Goal: Task Accomplishment & Management: Complete application form

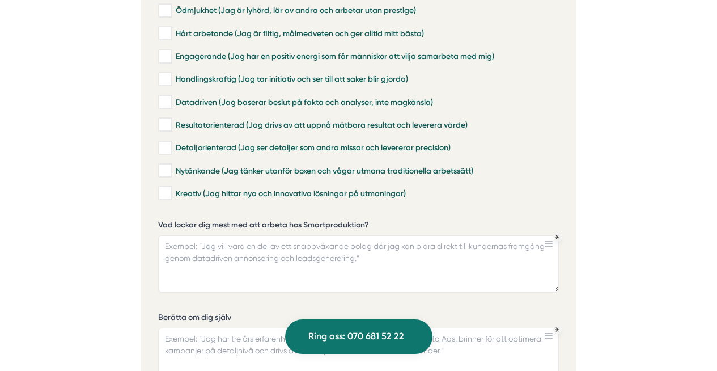
scroll to position [2733, 0]
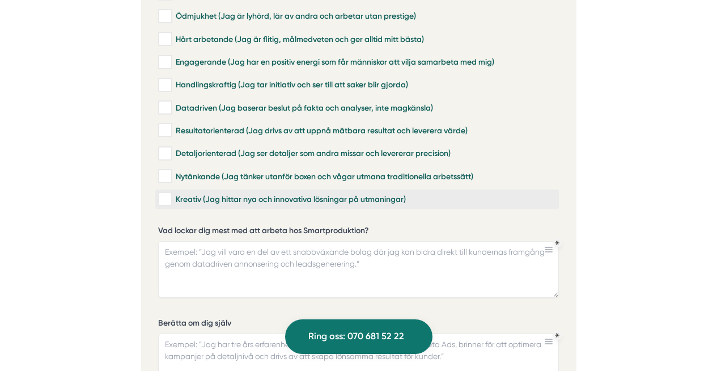
click at [163, 193] on input "Kreativ (Jag hittar nya och innovativa lösningar på utmaningar)" at bounding box center [164, 198] width 13 height 11
checkbox input "true"
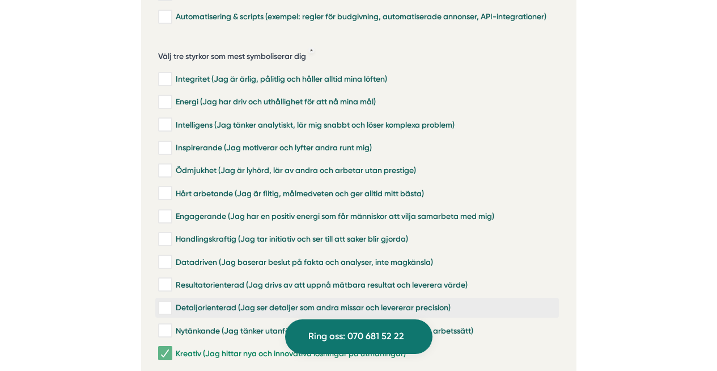
scroll to position [2582, 0]
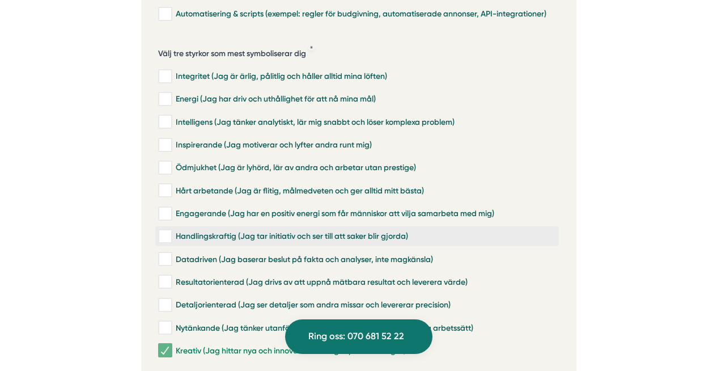
click at [294, 231] on div "Handlingskraftig (Jag tar initiativ och ser till att saker blir gjorda)" at bounding box center [357, 236] width 398 height 11
click at [171, 231] on input "Handlingskraftig (Jag tar initiativ och ser till att saker blir gjorda)" at bounding box center [164, 236] width 13 height 11
checkbox input "true"
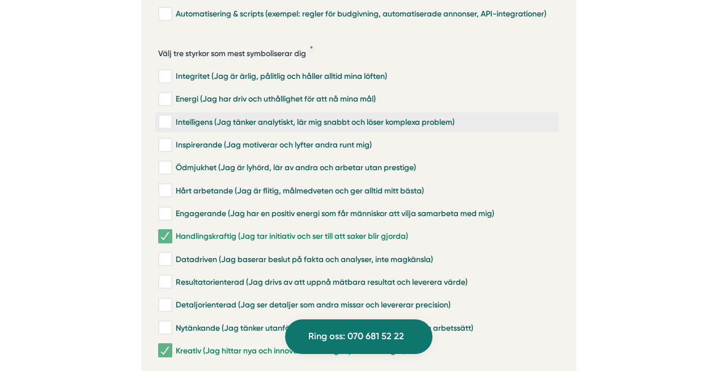
click at [271, 116] on div "Intelligens (Jag tänker analytiskt, lär mig snabbt och löser komplexa problem)" at bounding box center [357, 121] width 398 height 11
click at [171, 116] on input "Intelligens (Jag tänker analytiskt, lär mig snabbt och löser komplexa problem)" at bounding box center [164, 121] width 13 height 11
checkbox input "true"
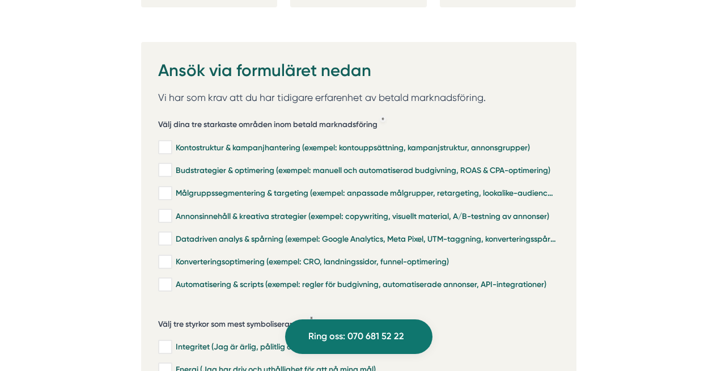
scroll to position [2305, 0]
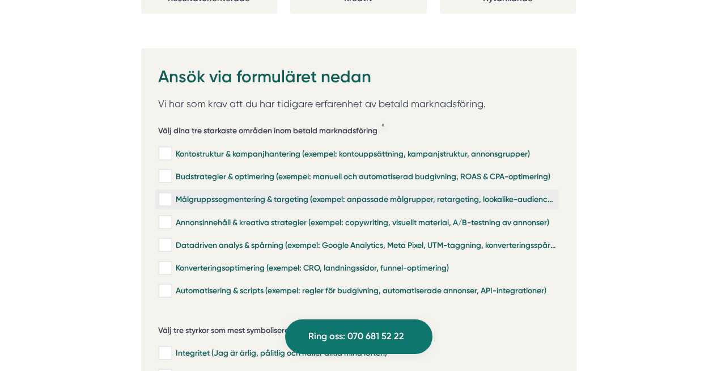
click at [256, 194] on div "Målgruppssegmentering & targeting (exempel: anpassade målgrupper, retargeting, …" at bounding box center [357, 199] width 398 height 11
click at [171, 194] on input "Målgruppssegmentering & targeting (exempel: anpassade målgrupper, retargeting, …" at bounding box center [164, 199] width 13 height 11
checkbox input "true"
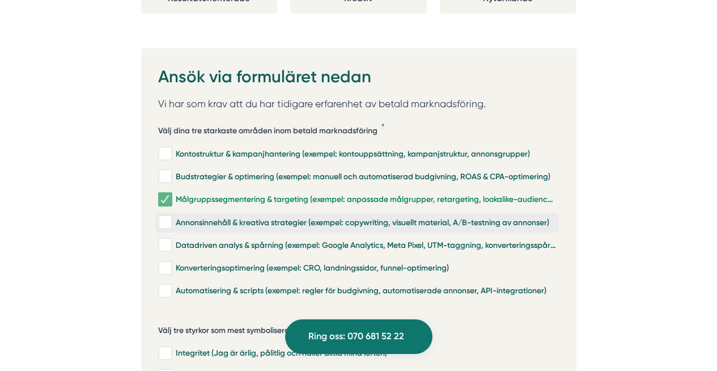
click at [242, 217] on div "Annonsinnehåll & kreativa strategier (exempel: copywriting, visuellt material, …" at bounding box center [357, 222] width 398 height 11
click at [171, 217] on input "Annonsinnehåll & kreativa strategier (exempel: copywriting, visuellt material, …" at bounding box center [164, 222] width 13 height 11
checkbox input "true"
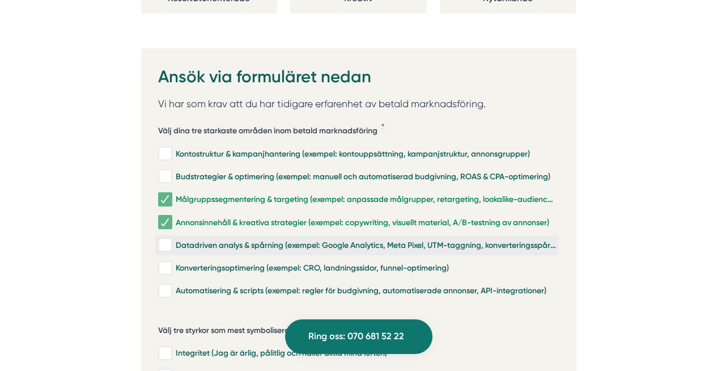
click at [221, 239] on div "Datadriven analys & spårning (exempel: Google Analytics, Meta Pixel, UTM-taggni…" at bounding box center [357, 244] width 398 height 11
click at [171, 239] on input "Datadriven analys & spårning (exempel: Google Analytics, Meta Pixel, UTM-taggni…" at bounding box center [164, 244] width 13 height 11
checkbox input "true"
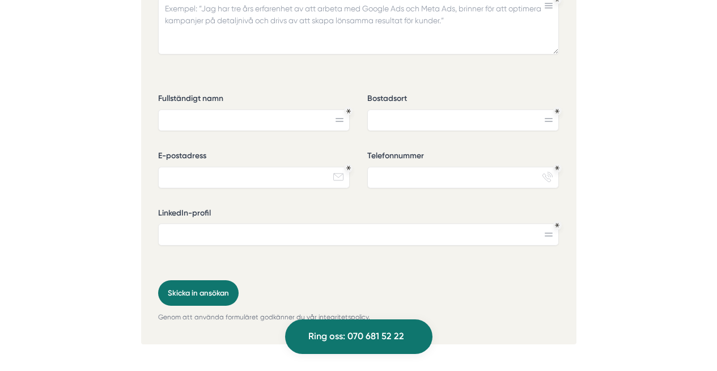
scroll to position [3063, 0]
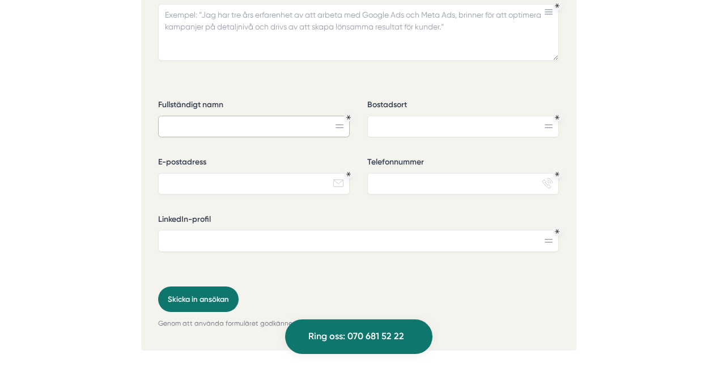
click at [307, 121] on input "Fullständigt namn" at bounding box center [254, 127] width 192 height 22
type input "[PERSON_NAME]"
type input "spånga"
type input "[EMAIL_ADDRESS][DOMAIN_NAME]"
type input "0739398580"
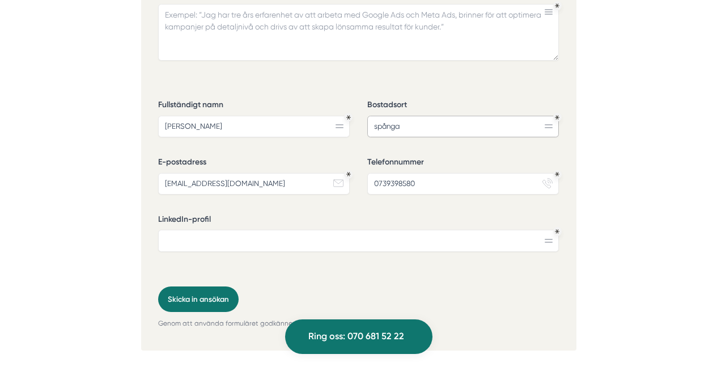
click at [412, 116] on input "spånga" at bounding box center [463, 127] width 192 height 22
type input "Spånga"
click at [273, 231] on input "LinkedIn-profil" at bounding box center [358, 241] width 401 height 22
paste input "[URL][DOMAIN_NAME]"
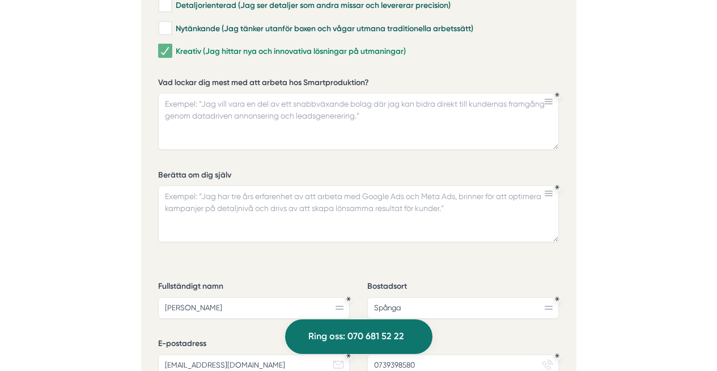
scroll to position [2869, 0]
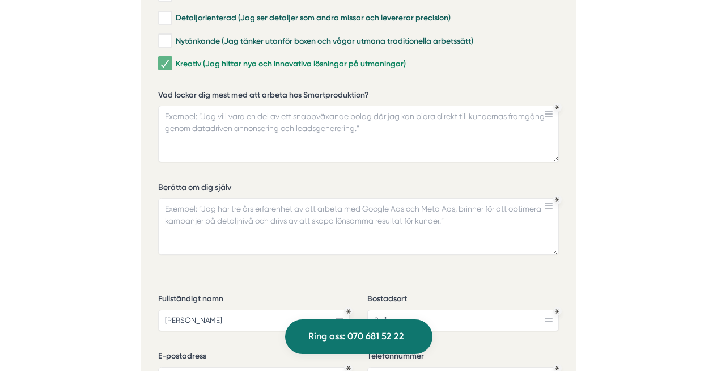
type input "[URL][DOMAIN_NAME]"
click at [239, 218] on textarea "Berätta om dig själv" at bounding box center [358, 226] width 401 height 57
paste textarea "Med mina erfarenheter inom digital marknadsföring har jag fått en djup förståel…"
type textarea "Med mina erfarenheter inom digital marknadsföring har jag fått en djup förståel…"
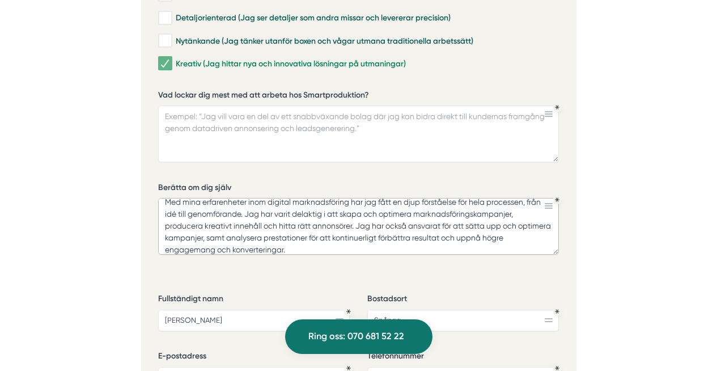
scroll to position [0, 0]
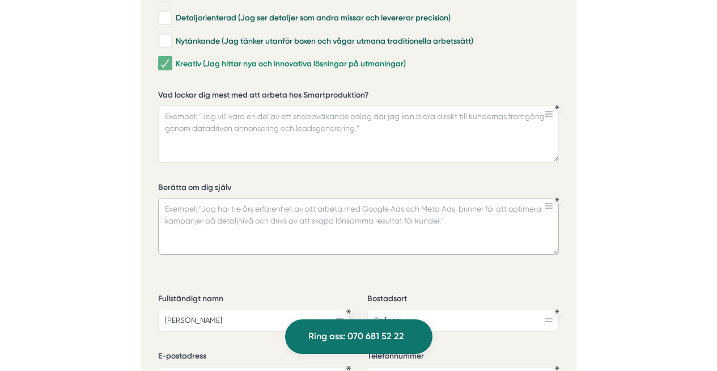
paste textarea "Med mina erfarenheter inom digital marknadsföring har jag fått en djup förståel…"
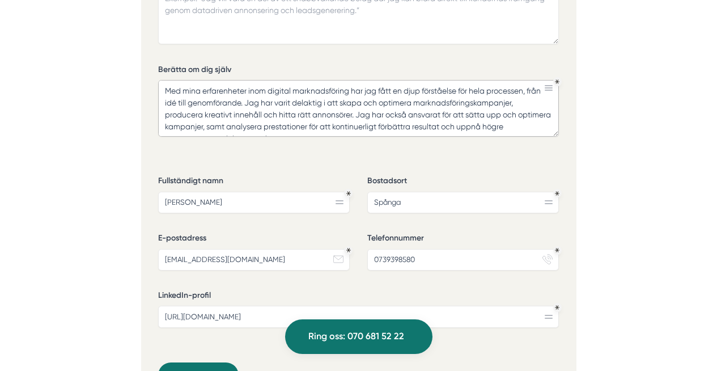
scroll to position [2974, 0]
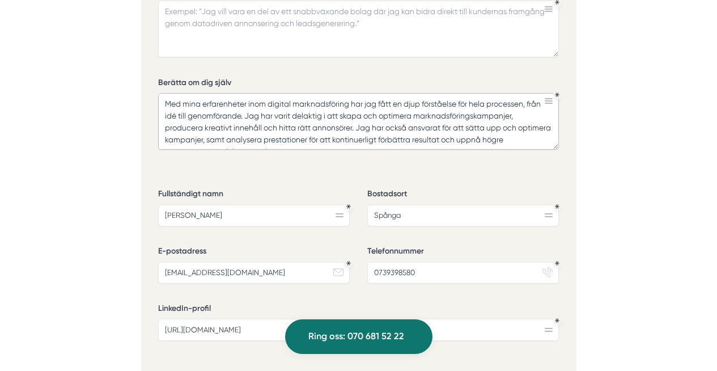
click at [164, 93] on textarea "Med mina erfarenheter inom digital marknadsföring har jag fått en djup förståel…" at bounding box center [358, 121] width 401 height 57
type textarea "Med mina erfarenheter inom digital marknadsföring har jag fått en djup förståel…"
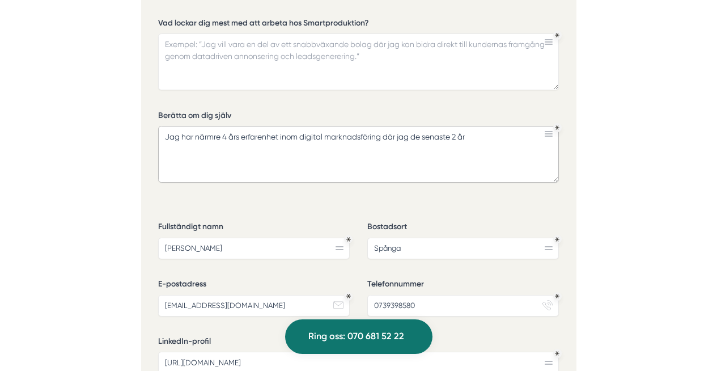
scroll to position [2913, 0]
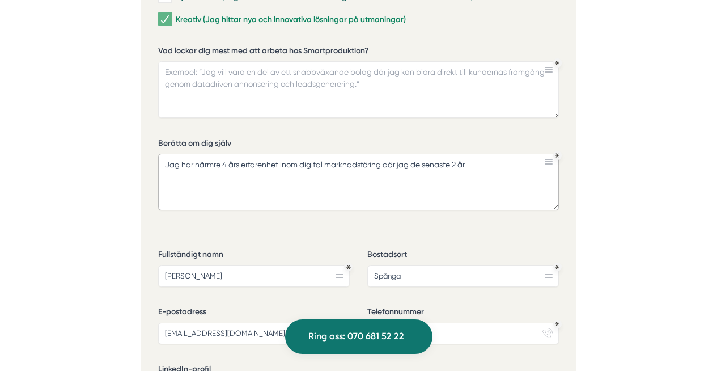
type textarea "Jag har närmre 4 års erfarenhet inom digital marknadsföring där jag de senaste …"
click at [293, 66] on textarea "Vad lockar dig mest med att arbeta hos Smartproduktion?" at bounding box center [358, 89] width 401 height 57
paste textarea "Med mina erfarenheter inom digital marknadsföring har jag fått en djup förståel…"
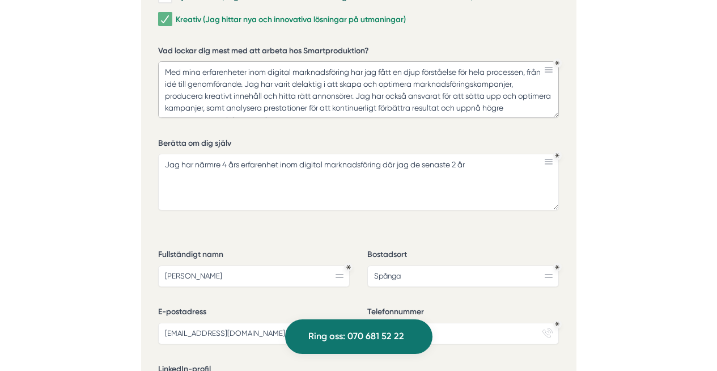
scroll to position [7, 0]
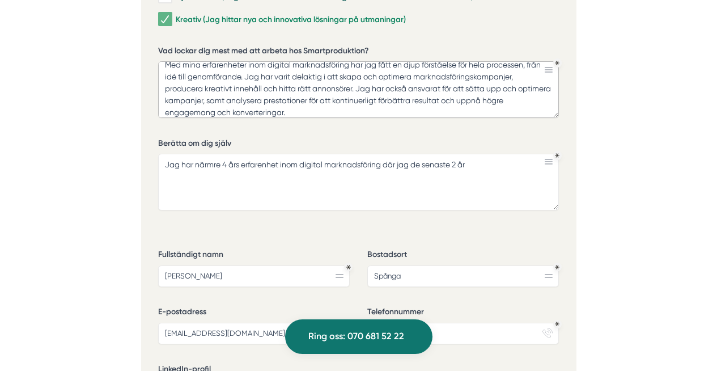
type textarea "Med mina erfarenheter inom digital marknadsföring har jag fått en djup förståel…"
drag, startPoint x: 484, startPoint y: 165, endPoint x: 198, endPoint y: 126, distance: 287.8
click at [198, 138] on div "Berätta om dig själv Jag har närmre 4 års erfarenhet inom digital marknadsförin…" at bounding box center [358, 174] width 401 height 73
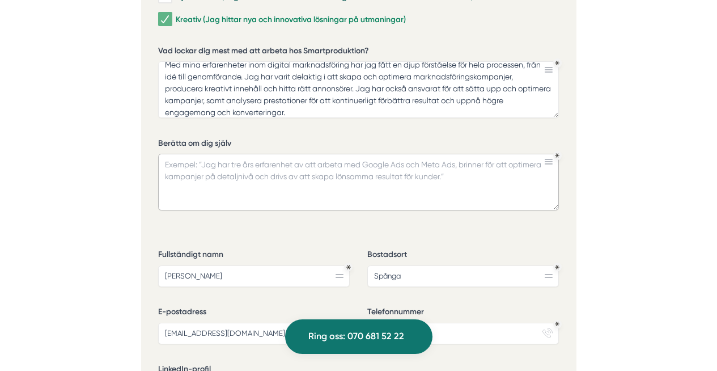
paste textarea "Jag har närmre 4 års erfarenhet inom digital marknadsföring där jag de senaste …"
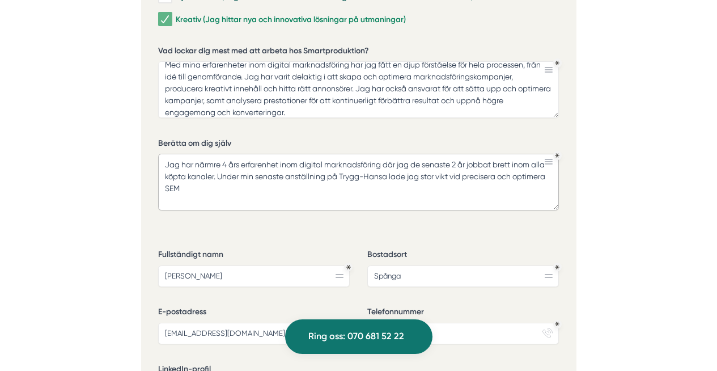
click at [484, 163] on textarea "Jag har närmre 4 års erfarenhet inom digital marknadsföring där jag de senaste …" at bounding box center [358, 182] width 401 height 57
click at [495, 180] on textarea "Jag har närmre 4 års erfarenhet inom digital marknadsföring där jag de senaste …" at bounding box center [358, 182] width 401 height 57
click at [464, 163] on textarea "Jag har närmre 4 års erfarenhet inom digital marknadsföring där jag de senaste …" at bounding box center [358, 182] width 401 height 57
click at [227, 174] on textarea "Jag har närmre 4 års erfarenhet inom digital marknadsföring där jag de senaste …" at bounding box center [358, 182] width 401 height 57
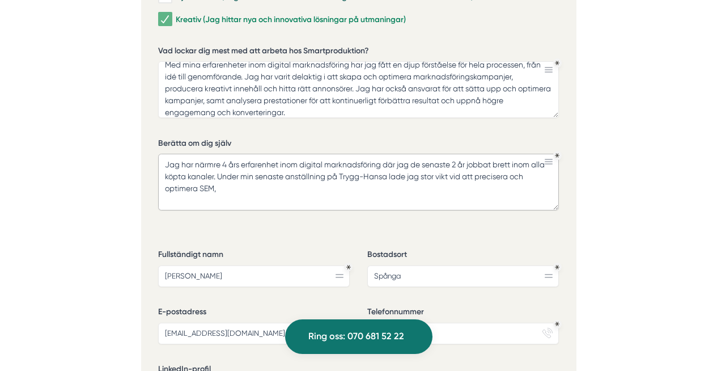
click at [499, 163] on textarea "Jag har närmre 4 års erfarenhet inom digital marknadsföring där jag de senaste …" at bounding box center [358, 182] width 401 height 57
click at [244, 173] on textarea "Jag har närmre 4 års erfarenhet inom digital marknadsföring där jag de senaste …" at bounding box center [358, 182] width 401 height 57
click at [295, 177] on textarea "Jag har närmre 4 års erfarenhet inom digital marknadsföring där jag de senaste …" at bounding box center [358, 182] width 401 height 57
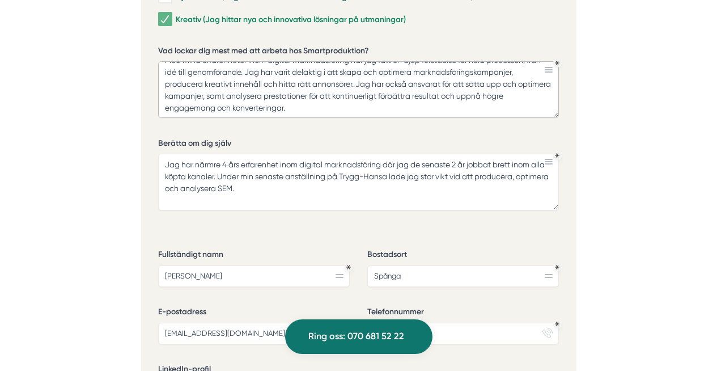
scroll to position [0, 0]
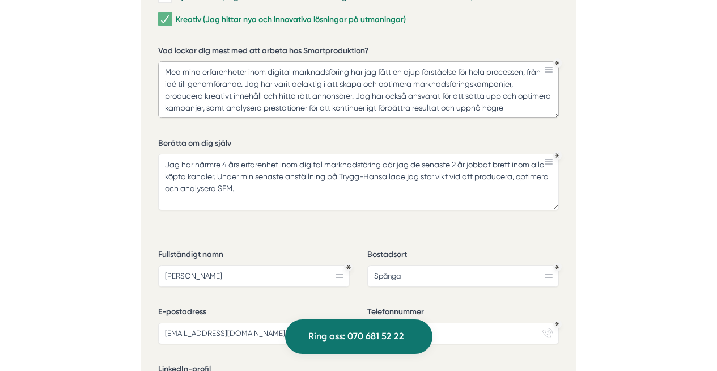
drag, startPoint x: 293, startPoint y: 100, endPoint x: 151, endPoint y: 35, distance: 155.5
click at [204, 184] on textarea "Jag har närmre 4 års erfarenhet inom digital marknadsföring där jag de senaste …" at bounding box center [358, 182] width 401 height 57
paste textarea "Med mina erfarenheter inom digital marknadsföring har jag fått en djup förståel…"
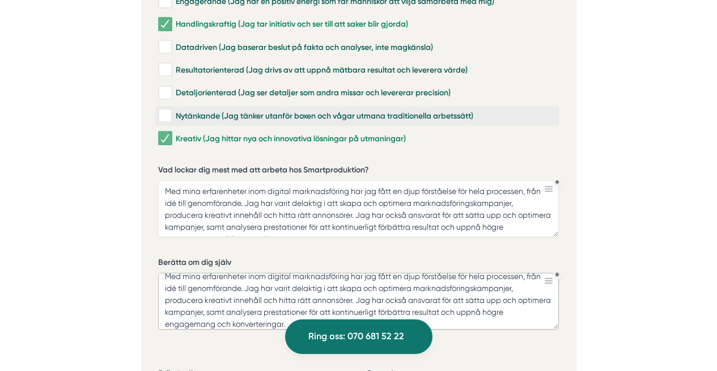
scroll to position [2765, 0]
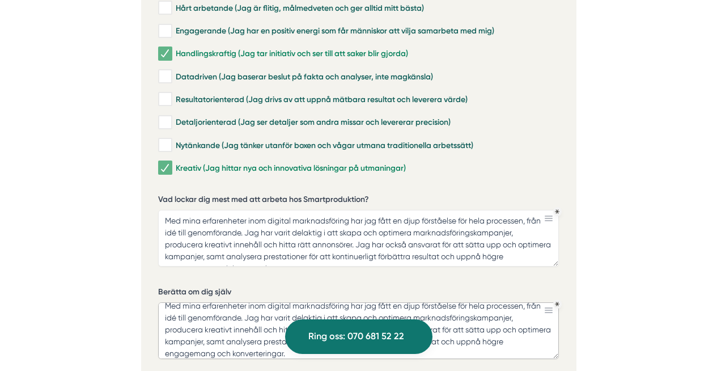
type textarea "Jag har närmre 4 års erfarenhet inom digital marknadsföring där jag de senaste …"
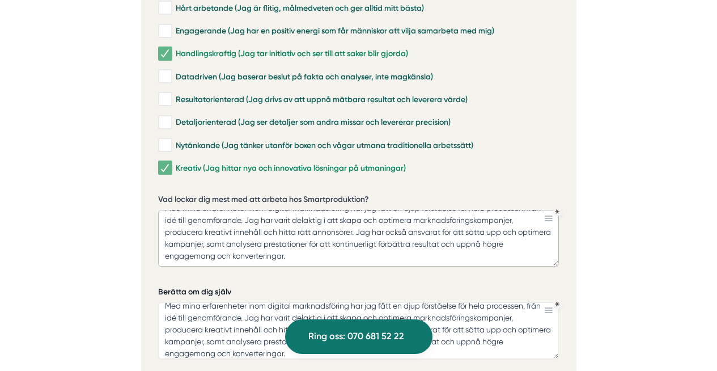
drag, startPoint x: 163, startPoint y: 210, endPoint x: 286, endPoint y: 277, distance: 140.0
click at [286, 277] on div "Välj dina tre starkaste områden inom betald marknadsföring Kontostruktur & kamp…" at bounding box center [358, 25] width 401 height 735
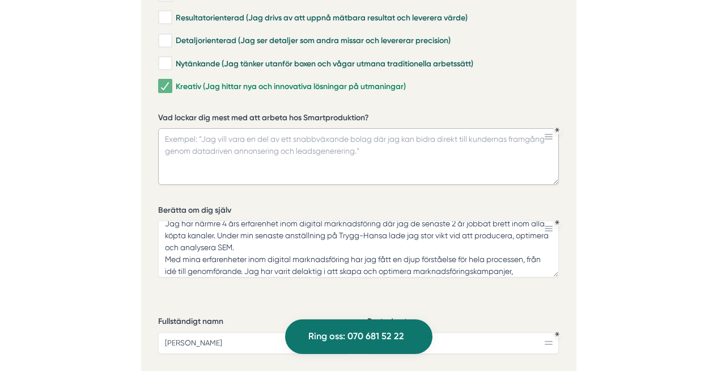
scroll to position [0, 0]
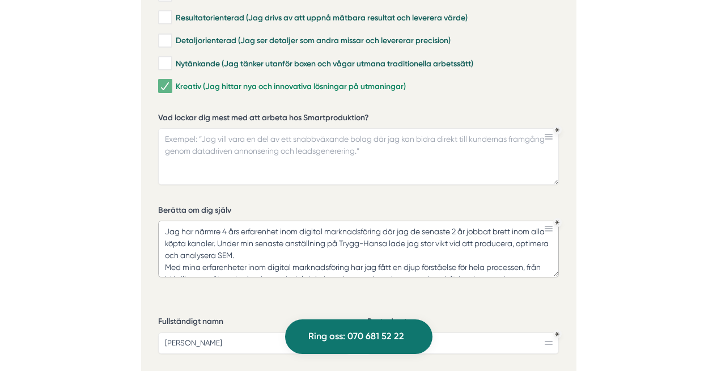
click at [431, 230] on textarea "Jag har närmre 4 års erfarenhet inom digital marknadsföring där jag de senaste …" at bounding box center [358, 249] width 401 height 57
drag, startPoint x: 373, startPoint y: 242, endPoint x: 234, endPoint y: 226, distance: 139.9
click at [234, 226] on textarea "Jag har närmre 4 års erfarenhet inom digital marknadsföring där jag de senaste …" at bounding box center [358, 249] width 401 height 57
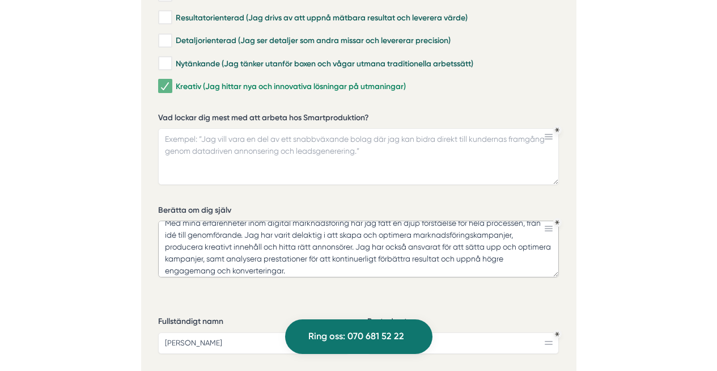
scroll to position [36, 0]
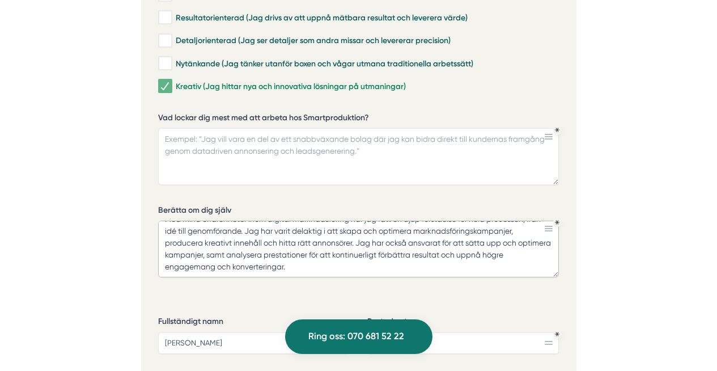
click at [300, 257] on textarea "Jag har närmre 4 års erfarenhet inom digital marknadsföring där jag de senaste …" at bounding box center [358, 249] width 401 height 57
paste textarea "Under min senaste anställning på Trygg-Hansa lade jag ihop med mitt team stor v…"
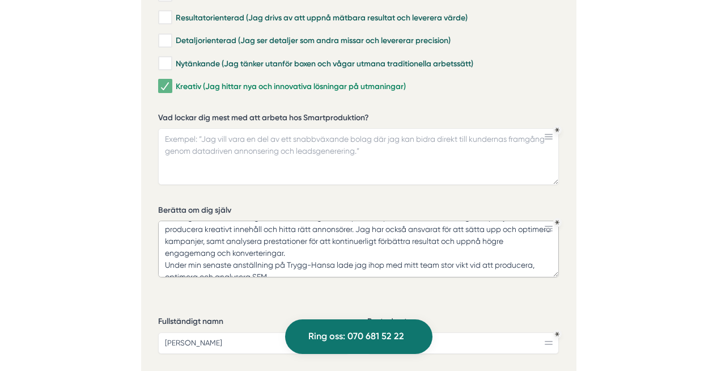
scroll to position [61, 0]
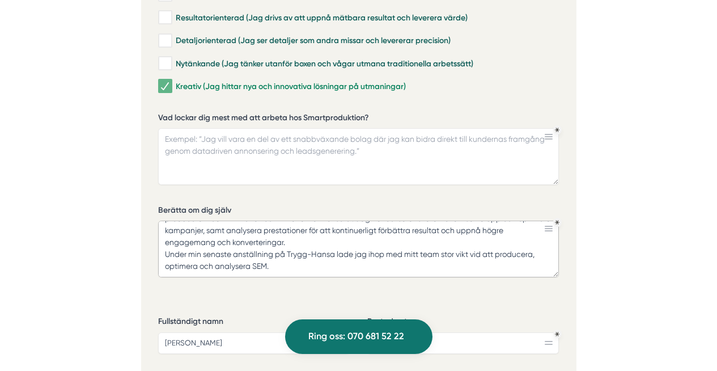
drag, startPoint x: 281, startPoint y: 249, endPoint x: 166, endPoint y: 239, distance: 115.6
click at [166, 239] on textarea "Jag har närmre 4 års erfarenhet inom digital marknadsföring där jag de senaste …" at bounding box center [358, 249] width 401 height 57
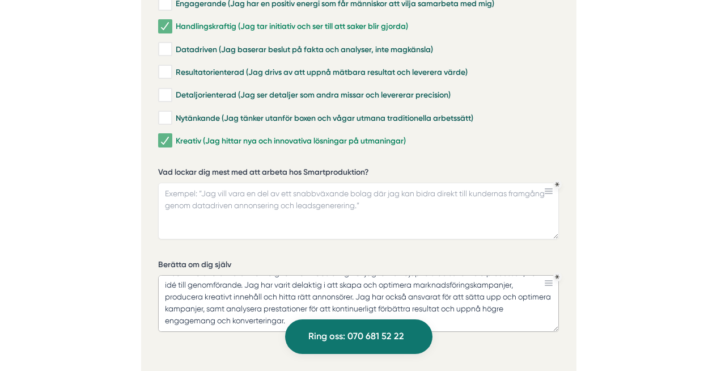
scroll to position [0, 0]
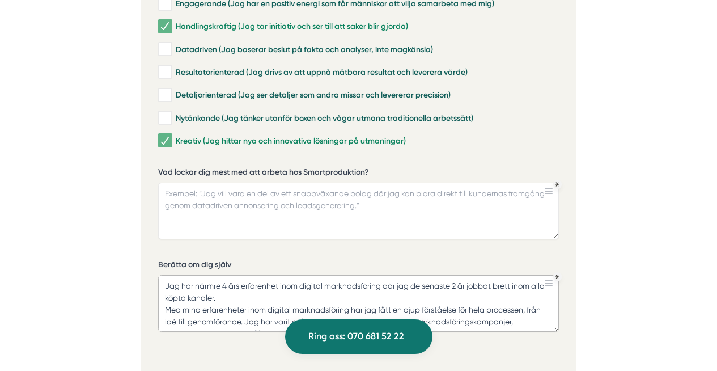
drag, startPoint x: 300, startPoint y: 299, endPoint x: 145, endPoint y: 252, distance: 162.5
click at [145, 252] on div "Ansök via formuläret nedan Vi har som krav att du har tidigare erfarenhet av be…" at bounding box center [358, 92] width 435 height 1060
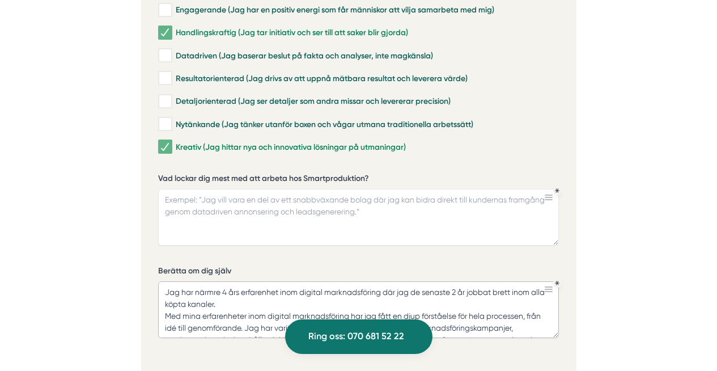
click at [225, 289] on textarea "Jag har närmre 4 års erfarenhet inom digital marknadsföring där jag de senaste …" at bounding box center [358, 309] width 401 height 57
click at [230, 289] on textarea "Jag har närmre 4 års erfarenhet inom digital marknadsföring där jag de senaste …" at bounding box center [358, 309] width 401 height 57
click at [175, 290] on textarea "Jag har närmre 4 års erfarenhet inom digital marknadsföring där jag de senaste …" at bounding box center [358, 309] width 401 height 57
click at [251, 289] on textarea "Jag har närmre 4 års erfarenhet inom digital marknadsföring där jag de senaste …" at bounding box center [358, 309] width 401 height 57
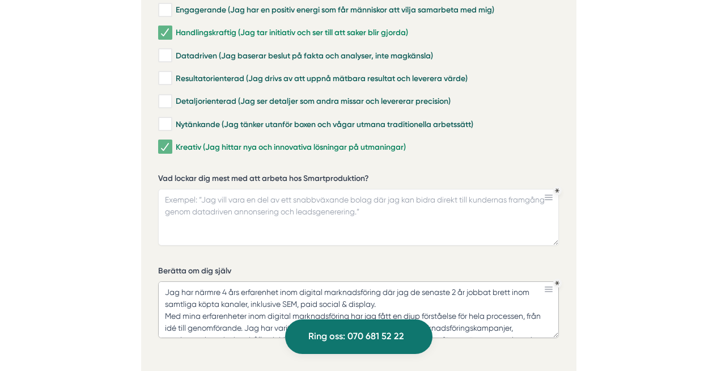
click at [311, 285] on textarea "Jag har närmre 4 års erfarenhet inom digital marknadsföring där jag de senaste …" at bounding box center [358, 309] width 401 height 57
click at [329, 289] on textarea "Jag har närmre 4 års erfarenhet inom digital marknadsföring där jag de senaste …" at bounding box center [358, 309] width 401 height 57
type textarea "Jag har närmre 4 års erfarenhet inom digital marknadsföring där jag de senaste …"
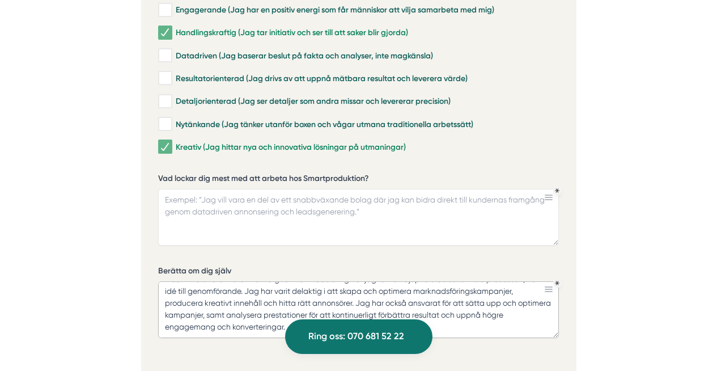
scroll to position [45, 0]
click at [247, 173] on label "Vad lockar dig mest med att arbeta hos Smartproduktion?" at bounding box center [358, 180] width 401 height 14
click at [247, 189] on textarea "Vad lockar dig mest med att arbeta hos Smartproduktion?" at bounding box center [358, 217] width 401 height 57
click at [247, 173] on label "Vad lockar dig mest med att arbeta hos Smartproduktion?" at bounding box center [358, 180] width 401 height 14
click at [247, 189] on textarea "Vad lockar dig mest med att arbeta hos Smartproduktion?" at bounding box center [358, 217] width 401 height 57
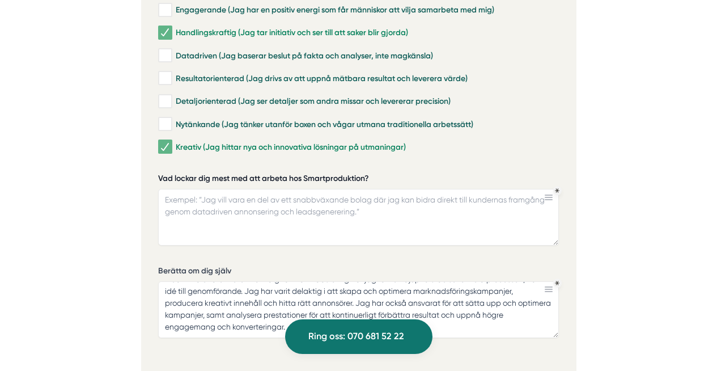
click at [247, 173] on label "Vad lockar dig mest med att arbeta hos Smartproduktion?" at bounding box center [358, 180] width 401 height 14
click at [247, 189] on textarea "Vad lockar dig mest med att arbeta hos Smartproduktion?" at bounding box center [358, 217] width 401 height 57
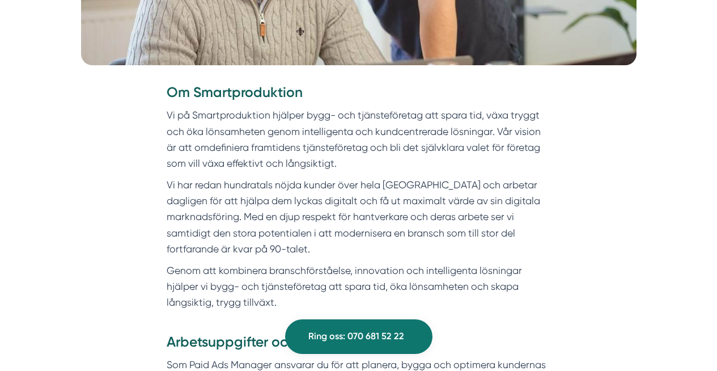
scroll to position [440, 0]
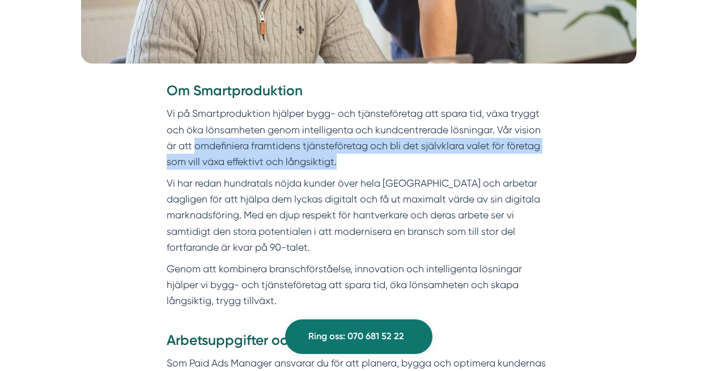
drag, startPoint x: 429, startPoint y: 159, endPoint x: 196, endPoint y: 150, distance: 233.2
click at [196, 150] on p "Vi på Smartproduktion hjälper bygg- och tjänsteföretag att spara tid, växa tryg…" at bounding box center [359, 137] width 384 height 64
copy p "omdefiniera framtidens tjänsteföretag och bli det självklara valet för företag …"
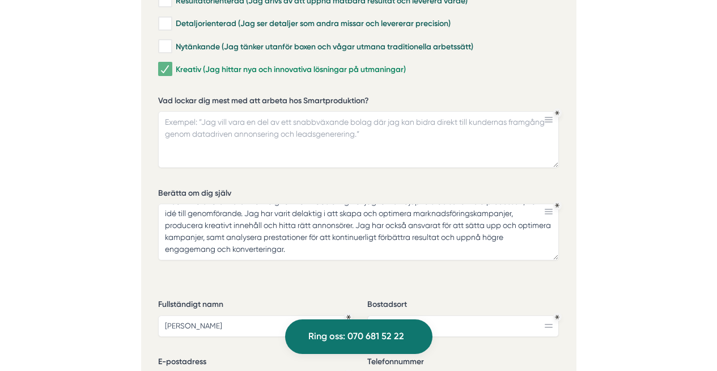
scroll to position [2873, 0]
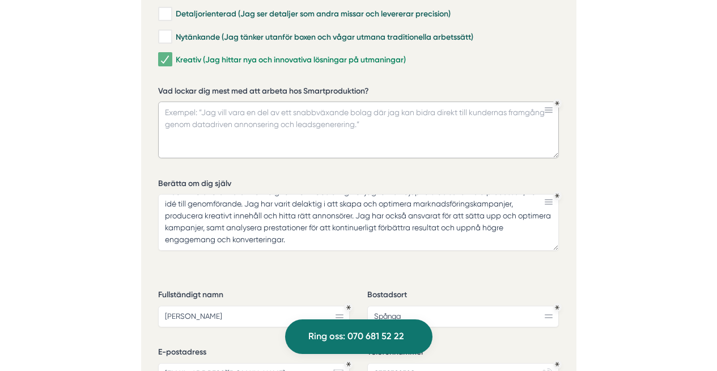
click at [265, 116] on textarea "Vad lockar dig mest med att arbeta hos Smartproduktion?" at bounding box center [358, 129] width 401 height 57
type textarea "A"
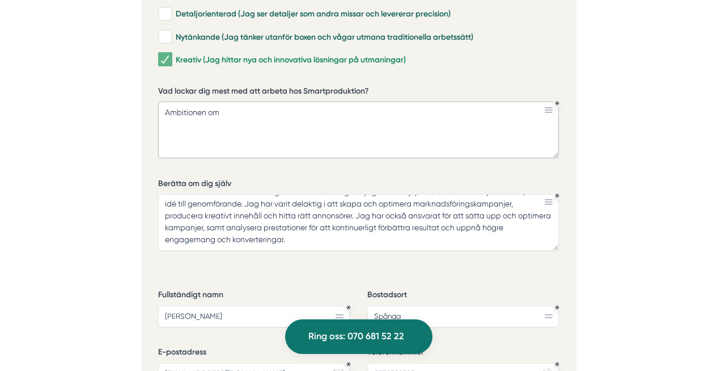
paste textarea "omdefiniera framtidens tjänsteföretag och bli det självklara valet för företag …"
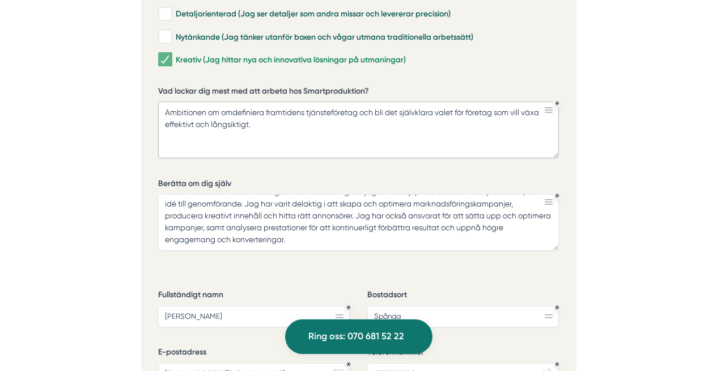
click at [222, 102] on textarea "Ambitionen om omdefiniera framtidens tjänsteföretag och bli det självklara vale…" at bounding box center [358, 129] width 401 height 57
click at [347, 118] on textarea "Ambitionen om att omdefiniera framtidens tjänsteföretag och bli det självklara …" at bounding box center [358, 129] width 401 height 57
click at [168, 101] on textarea "Ambitionen om att omdefiniera framtidens tjänsteföretag och bli det självklara …" at bounding box center [358, 129] width 401 height 57
click at [193, 101] on textarea "Ambitionen om att omdefiniera framtidens tjänsteföretag och bli det självklara …" at bounding box center [358, 129] width 401 height 57
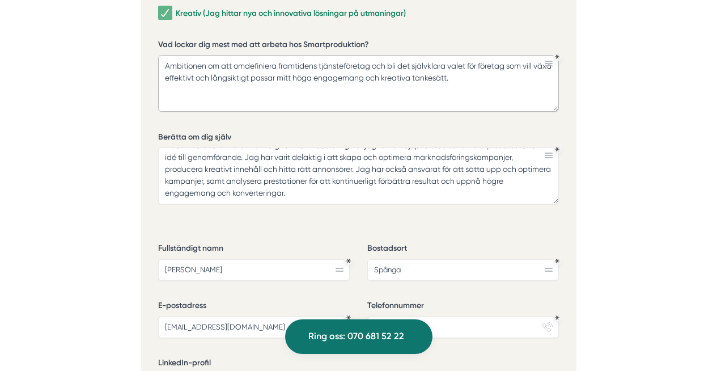
scroll to position [2951, 0]
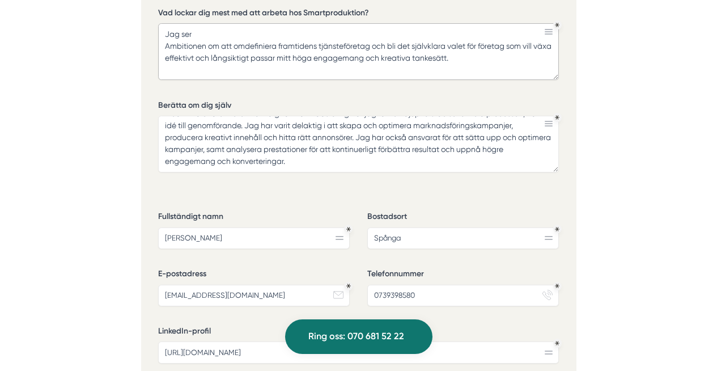
click at [484, 58] on textarea "Jag ser Ambitionen om att omdefiniera framtidens tjänsteföretag och bli det sjä…" at bounding box center [358, 51] width 401 height 57
drag, startPoint x: 484, startPoint y: 58, endPoint x: 163, endPoint y: 19, distance: 323.9
click at [163, 23] on textarea "Jag ser Ambitionen om att omdefiniera framtidens tjänsteföretag och bli det sjä…" at bounding box center [358, 51] width 401 height 57
type textarea "Jag ser dels Ambitionen om att omdefiniera framtidens tjänsteföretag och bli de…"
drag, startPoint x: 493, startPoint y: 49, endPoint x: 123, endPoint y: 10, distance: 372.3
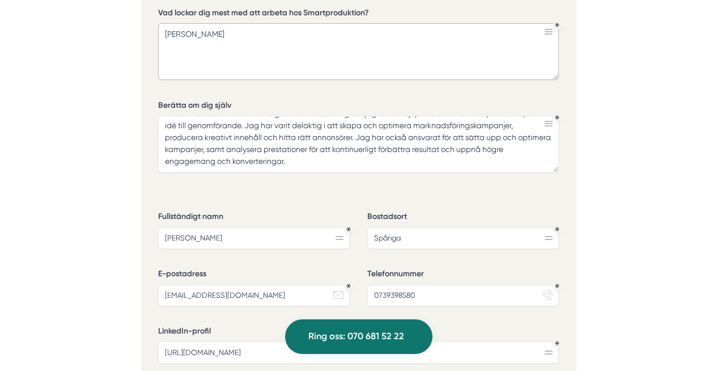
type textarea "J"
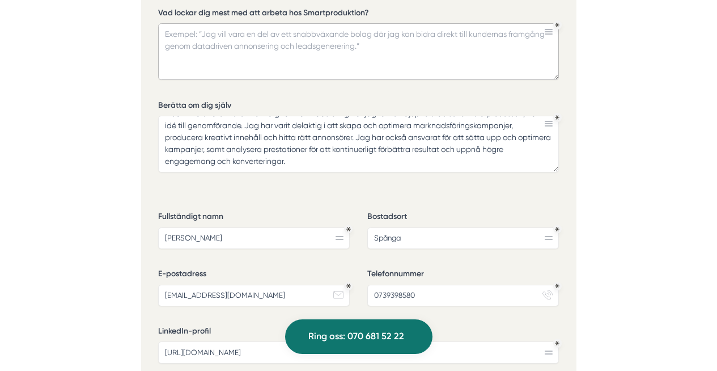
paste textarea "Jag ser dels Ambitionen om att omdefiniera framtidens tjänsteföretag och bli de…"
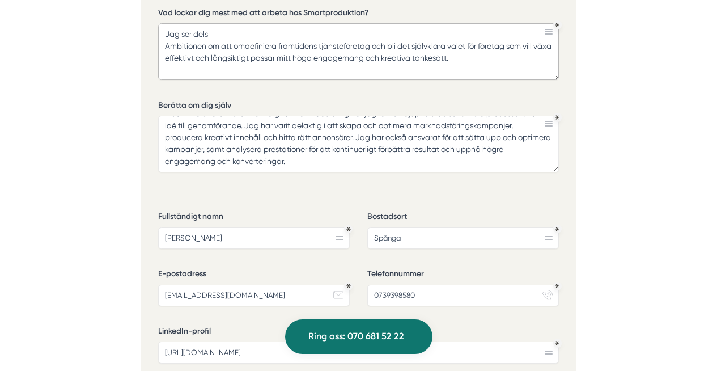
drag, startPoint x: 227, startPoint y: 20, endPoint x: 181, endPoint y: 20, distance: 45.4
click at [181, 23] on textarea "Jag ser dels Ambitionen om att omdefiniera framtidens tjänsteföretag och bli de…" at bounding box center [358, 51] width 401 height 57
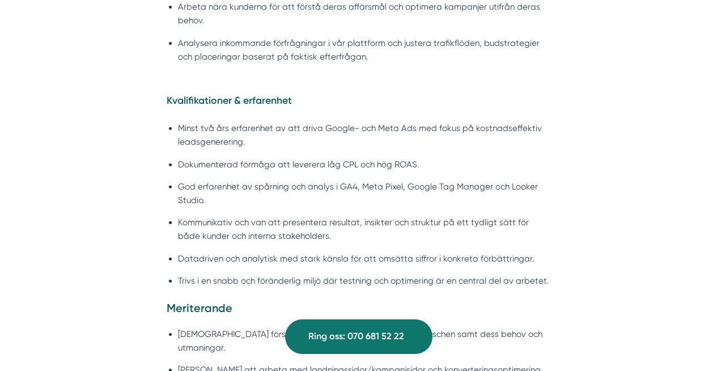
scroll to position [1092, 0]
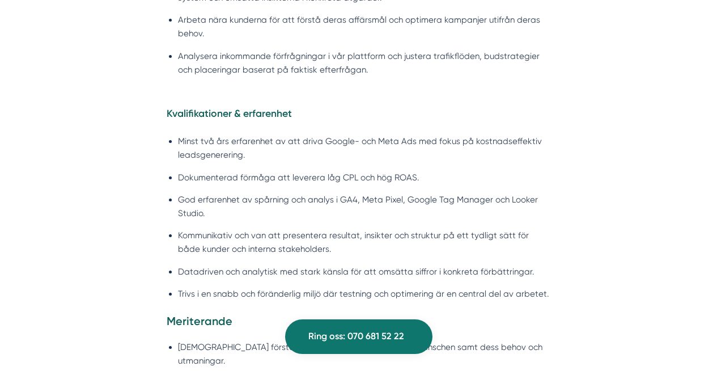
click at [281, 213] on li "God erfarenhet av spårning och analys i GA4, Meta Pixel, Google Tag Manager och…" at bounding box center [364, 206] width 373 height 27
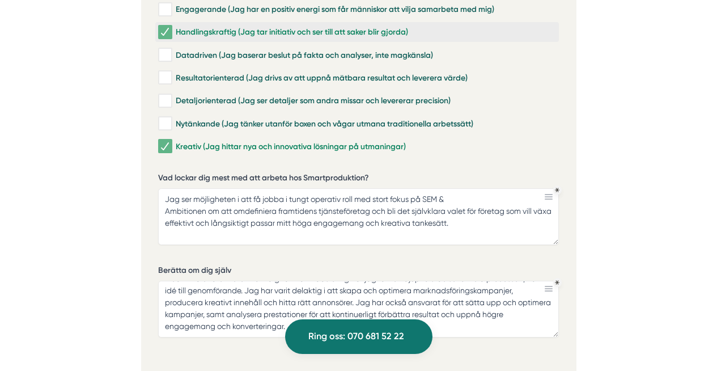
scroll to position [0, 0]
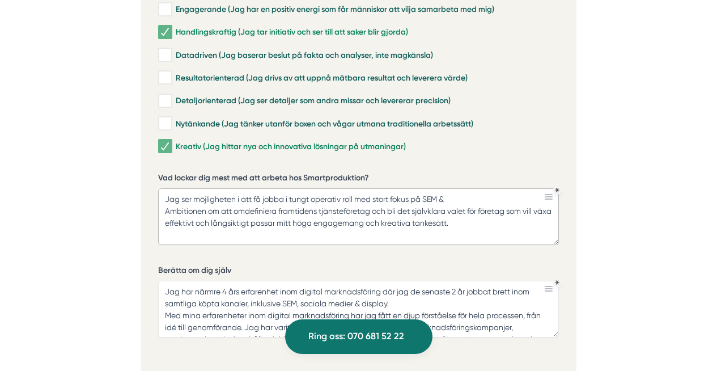
click at [462, 189] on textarea "Jag ser möjligheten i att få jobba i tungt operativ roll med stort fokus på SEM…" at bounding box center [358, 216] width 401 height 57
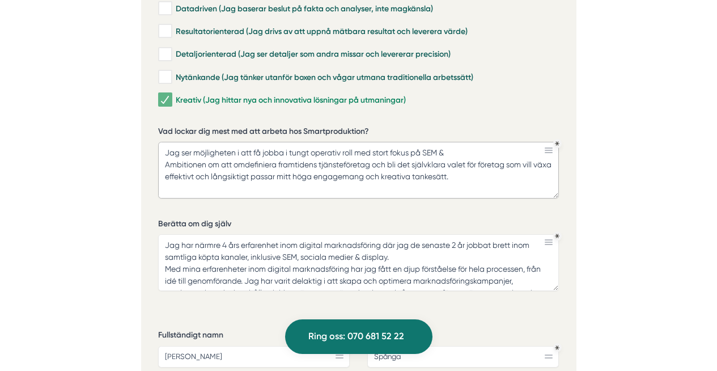
scroll to position [2906, 0]
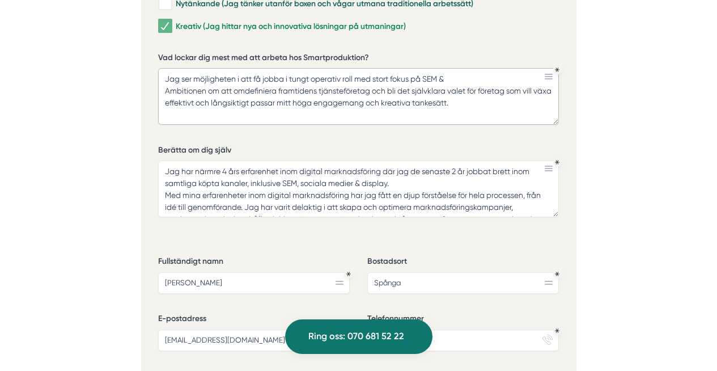
click at [436, 68] on textarea "Jag ser möjligheten i att få jobba i tungt operativ roll med stort fokus på SEM…" at bounding box center [358, 96] width 401 height 57
click at [502, 68] on textarea "Jag ser möjligheten i att få jobba i tungt operativ roll med stort fokus på köp…" at bounding box center [358, 96] width 401 height 57
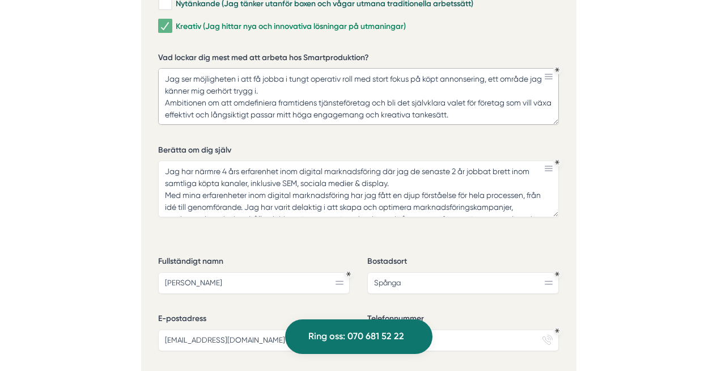
click at [194, 68] on textarea "Jag ser möjligheten i att få jobba i tungt operativ roll med stort fokus på köp…" at bounding box center [358, 96] width 401 height 57
click at [314, 72] on textarea "Jag ser stora möjligheten i att få jobba i tungt operativ roll med stort fokus …" at bounding box center [358, 96] width 401 height 57
click at [311, 68] on textarea "Jag ser stora möjligheten i att få jobba i tungt operativ roll med stort fokus …" at bounding box center [358, 96] width 401 height 57
click at [318, 77] on textarea "Jag ser stora möjligheten i att få jobba i en tungt operativ roll med stort fok…" at bounding box center [358, 96] width 401 height 57
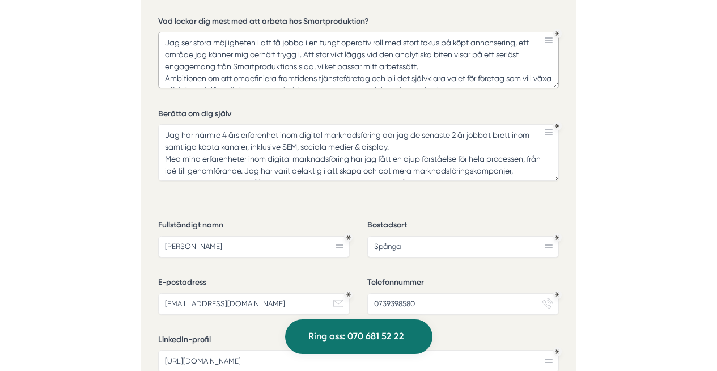
scroll to position [12, 0]
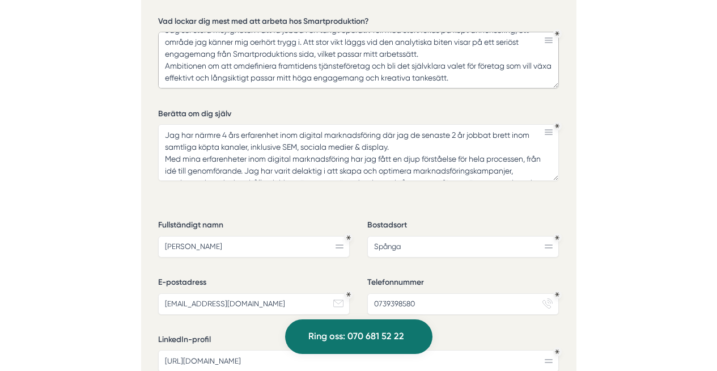
click at [279, 65] on textarea "Jag ser stora möjligheten i att få jobba i en tungt operativ roll med stort fok…" at bounding box center [358, 60] width 401 height 57
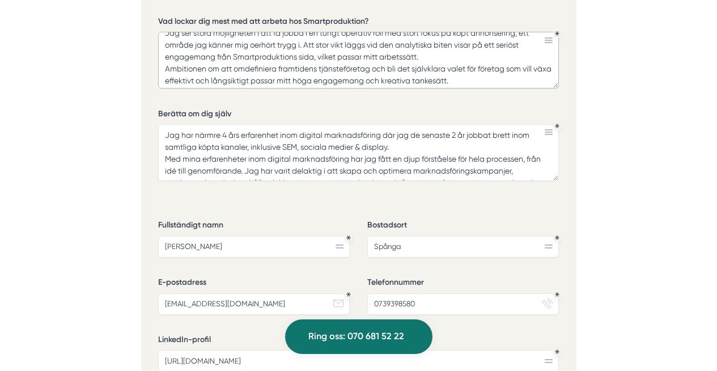
click at [480, 66] on textarea "Jag ser stora möjligheten i att få jobba i en tungt operativ roll med stort fok…" at bounding box center [358, 60] width 401 height 57
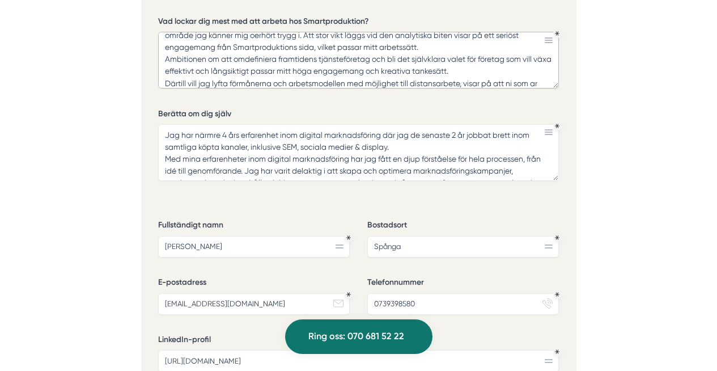
scroll to position [31, 0]
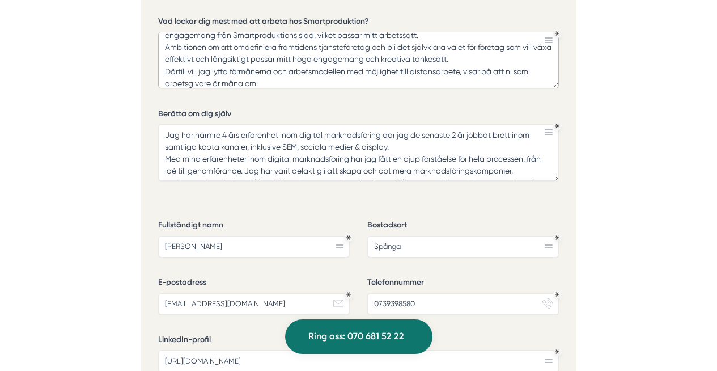
click at [276, 58] on textarea "Jag ser stora möjligheten i att få jobba i en tungt operativ roll med stort fok…" at bounding box center [358, 60] width 401 height 57
click at [422, 58] on textarea "Jag ser stora möjligheten i att få jobba i en tungt operativ roll med stort fok…" at bounding box center [358, 60] width 401 height 57
click at [238, 54] on textarea "Jag ser stora möjligheten i att få jobba i en tungt operativ roll med stort fok…" at bounding box center [358, 60] width 401 height 57
click at [379, 67] on textarea "Jag ser stora möjligheten i att få jobba i en tungt operativ roll med stort fok…" at bounding box center [358, 60] width 401 height 57
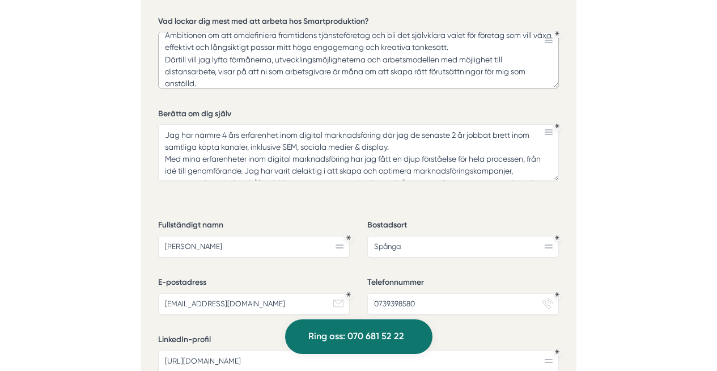
scroll to position [0, 0]
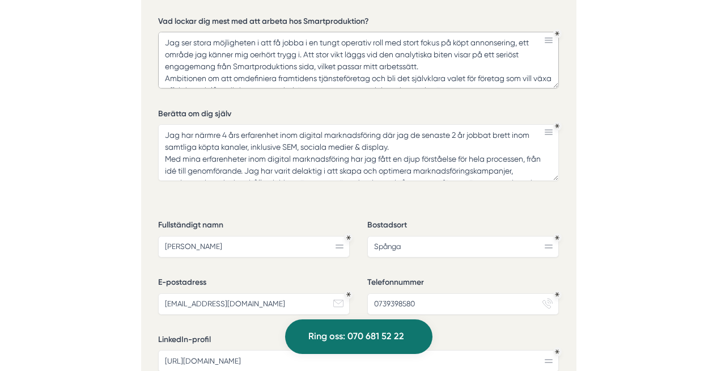
drag, startPoint x: 201, startPoint y: 68, endPoint x: 143, endPoint y: 9, distance: 83.0
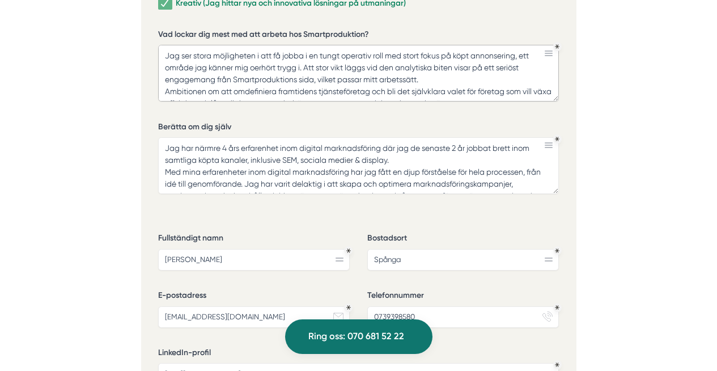
click at [311, 53] on textarea "Jag ser stora möjligheten i att få jobba i en tungt operativ roll med stort fok…" at bounding box center [358, 73] width 401 height 57
drag, startPoint x: 303, startPoint y: 52, endPoint x: 159, endPoint y: 40, distance: 144.6
click at [159, 45] on textarea "Jag ser stora möjligheten i att få jobba i en tungt operativ roll med stort fok…" at bounding box center [358, 73] width 401 height 57
click at [277, 62] on textarea "Jag ser stora möjligheten i att få jobba i en tungt operativ roll med stort fok…" at bounding box center [358, 73] width 401 height 57
drag, startPoint x: 522, startPoint y: 41, endPoint x: 164, endPoint y: 40, distance: 358.3
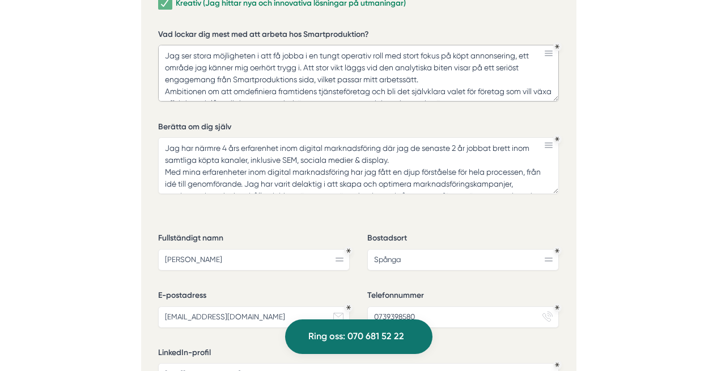
click at [164, 45] on textarea "Jag ser stora möjligheten i att få jobba i en tungt operativ roll med stort fok…" at bounding box center [358, 73] width 401 height 57
paste textarea "Det som lockar mig mest med tjänsten är möjligheten att arbeta i en operativ ro…"
click at [281, 55] on textarea "Det som lockar mig mest med tjänsten är möjligheten att arbeta i en operativ ro…" at bounding box center [358, 73] width 401 height 57
click at [399, 54] on textarea "Det som lockar mig mest med tjänsten är möjligheten att arbeta i en operativ ro…" at bounding box center [358, 73] width 401 height 57
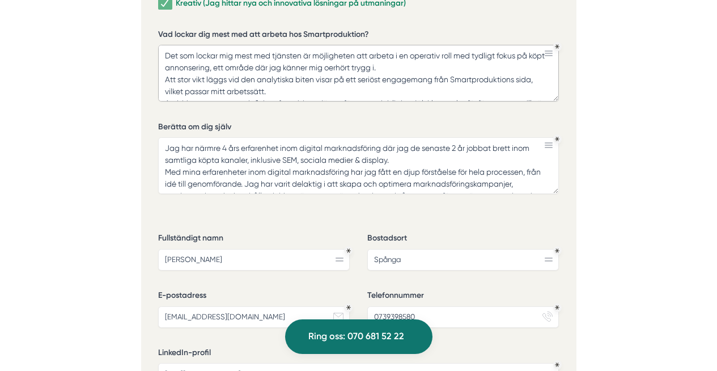
drag, startPoint x: 280, startPoint y: 75, endPoint x: 158, endPoint y: 68, distance: 122.1
click at [158, 68] on textarea "Det som lockar mig mest med tjänsten är möjligheten att arbeta i en operativ ro…" at bounding box center [358, 73] width 401 height 57
paste textarea "ni lägger stor vikt vid den analytiska delen visar på ett seriöst engagemang fr…"
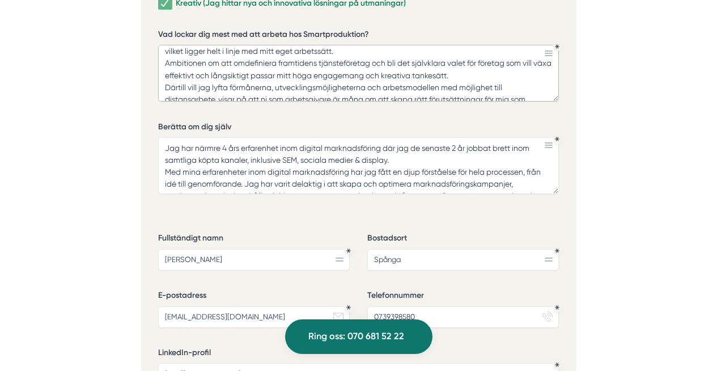
scroll to position [35, 0]
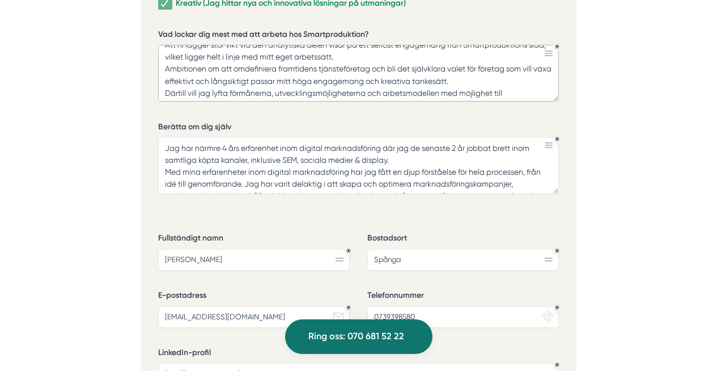
drag, startPoint x: 207, startPoint y: 55, endPoint x: 162, endPoint y: 53, distance: 44.8
click at [162, 53] on textarea "Det som lockar mig mest med tjänsten är möjligheten att arbeta i en operativ ro…" at bounding box center [358, 73] width 401 height 57
click at [297, 65] on textarea "Det som lockar mig mest med tjänsten är möjligheten att arbeta i en operativ ro…" at bounding box center [358, 73] width 401 height 57
click at [173, 84] on textarea "Det som lockar mig mest med tjänsten är möjligheten att arbeta i en operativ ro…" at bounding box center [358, 73] width 401 height 57
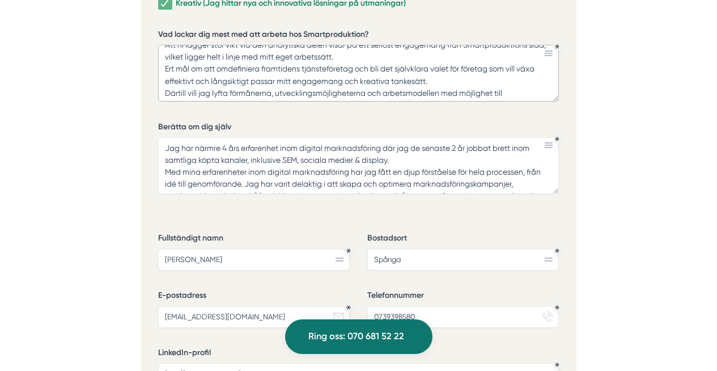
click at [173, 84] on textarea "Det som lockar mig mest med tjänsten är möjligheten att arbeta i en operativ ro…" at bounding box center [358, 73] width 401 height 57
click at [216, 81] on textarea "Det som lockar mig mest med tjänsten är möjligheten att arbeta i en operativ ro…" at bounding box center [358, 73] width 401 height 57
click at [278, 78] on textarea "Det som lockar mig mest med tjänsten är möjligheten att arbeta i en operativ ro…" at bounding box center [358, 73] width 401 height 57
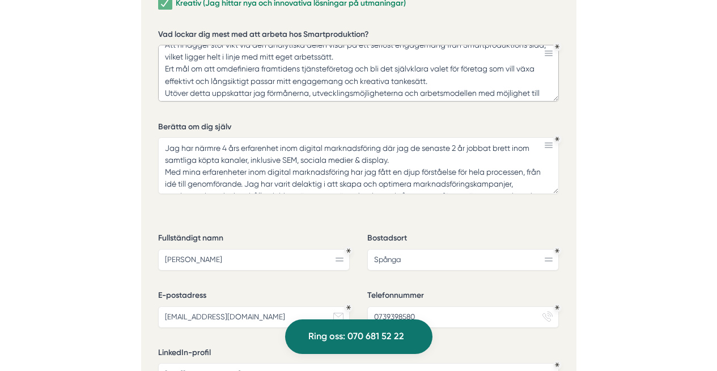
click at [274, 79] on textarea "Det som lockar mig mest med tjänsten är möjligheten att arbeta i en operativ ro…" at bounding box center [358, 73] width 401 height 57
click at [313, 78] on textarea "Det som lockar mig mest med tjänsten är möjligheten att arbeta i en operativ ro…" at bounding box center [358, 73] width 401 height 57
click at [371, 81] on textarea "Det som lockar mig mest med tjänsten är möjligheten att arbeta i en operativ ro…" at bounding box center [358, 73] width 401 height 57
click at [417, 81] on textarea "Det som lockar mig mest med tjänsten är möjligheten att arbeta i en operativ ro…" at bounding box center [358, 73] width 401 height 57
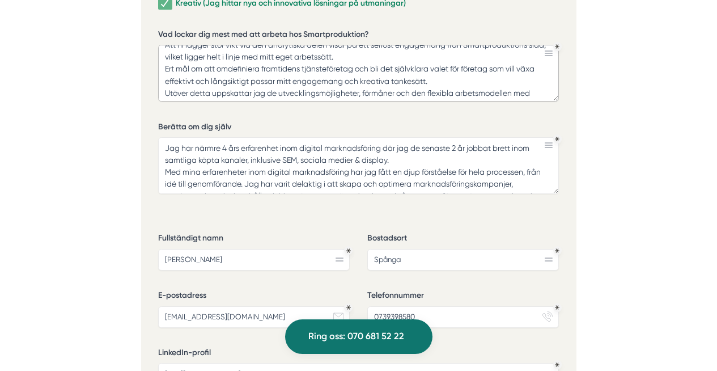
scroll to position [43, 0]
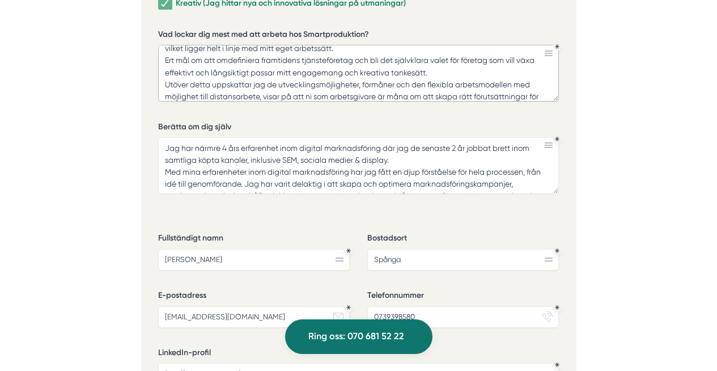
click at [515, 70] on textarea "Det som lockar mig mest med tjänsten är möjligheten att arbeta i en operativ ro…" at bounding box center [358, 73] width 401 height 57
click at [191, 81] on textarea "Det som lockar mig mest med tjänsten är möjligheten att arbeta i en operativ ro…" at bounding box center [358, 73] width 401 height 57
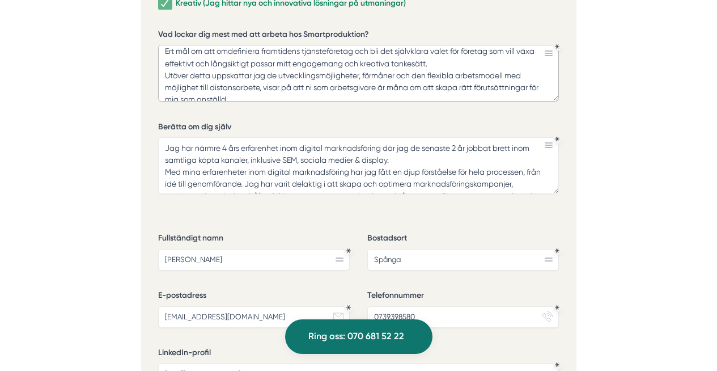
scroll to position [54, 0]
click at [238, 80] on textarea "Det som lockar mig mest med tjänsten är möjligheten att arbeta i en operativ ro…" at bounding box center [358, 73] width 401 height 57
drag, startPoint x: 274, startPoint y: 79, endPoint x: 264, endPoint y: 69, distance: 14.0
click at [264, 69] on textarea "Det som lockar mig mest med tjänsten är möjligheten att arbeta i en operativ ro…" at bounding box center [358, 73] width 401 height 57
paste textarea "det signalerar att ni värdesätter medarbetarna och skapar rätt förutsättningar …"
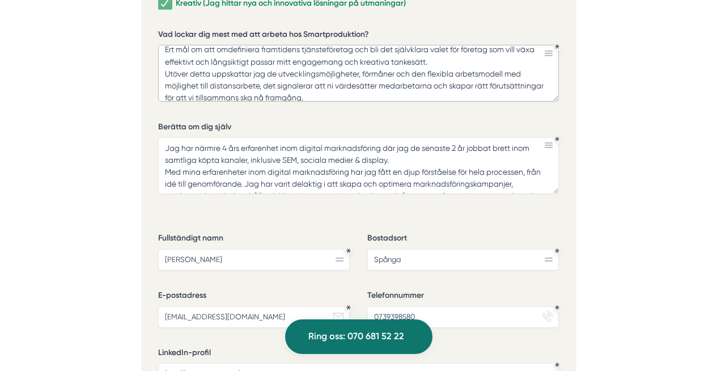
scroll to position [55, 0]
click at [298, 71] on textarea "Det som lockar mig mest med tjänsten är möjligheten att arbeta i en operativ ro…" at bounding box center [358, 73] width 401 height 57
click at [370, 82] on textarea "Det som lockar mig mest med tjänsten är möjligheten att arbeta i en operativ ro…" at bounding box center [358, 73] width 401 height 57
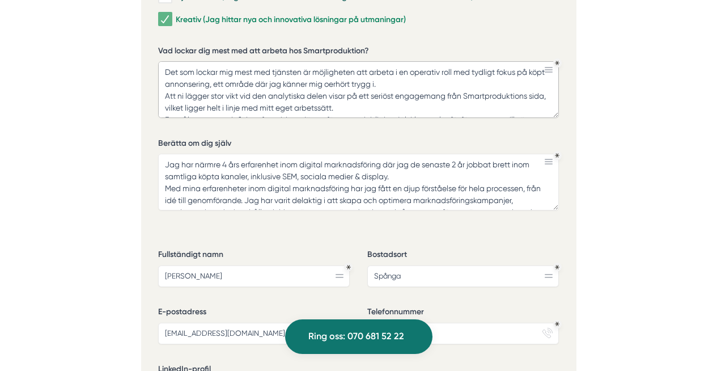
scroll to position [9, 0]
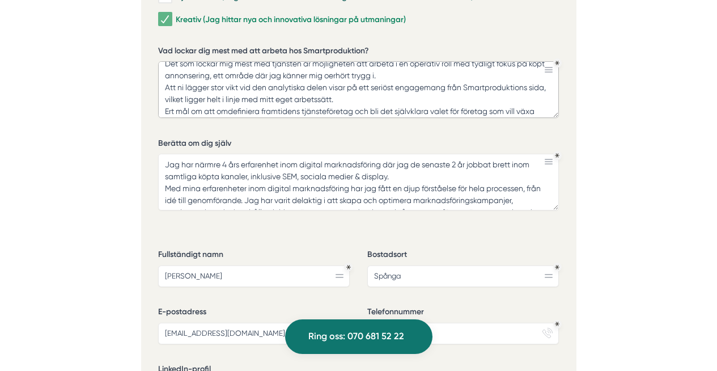
click at [396, 62] on textarea "Det som lockar mig mest med tjänsten är möjligheten att arbeta i en operativ ro…" at bounding box center [358, 89] width 401 height 57
click at [389, 88] on textarea "Det som lockar mig mest med tjänsten är möjligheten att arbeta i en operativ ro…" at bounding box center [358, 89] width 401 height 57
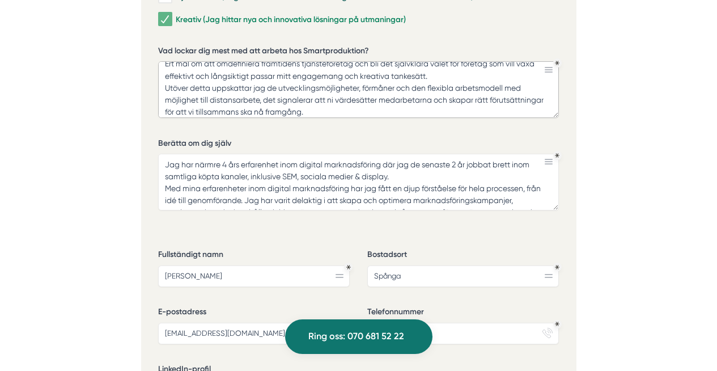
scroll to position [57, 0]
click at [270, 85] on textarea "Det som lockar mig mest med tjänsten är möjligheten att arbeta i en operativ ro…" at bounding box center [358, 89] width 401 height 57
click at [257, 85] on textarea "Det som lockar mig mest med tjänsten är möjligheten att arbeta i en operativ ro…" at bounding box center [358, 89] width 401 height 57
click at [269, 85] on textarea "Det som lockar mig mest med tjänsten är möjligheten att arbeta i en operativ ro…" at bounding box center [358, 89] width 401 height 57
click at [388, 99] on textarea "Det som lockar mig mest med tjänsten är möjligheten att arbeta i en operativ ro…" at bounding box center [358, 89] width 401 height 57
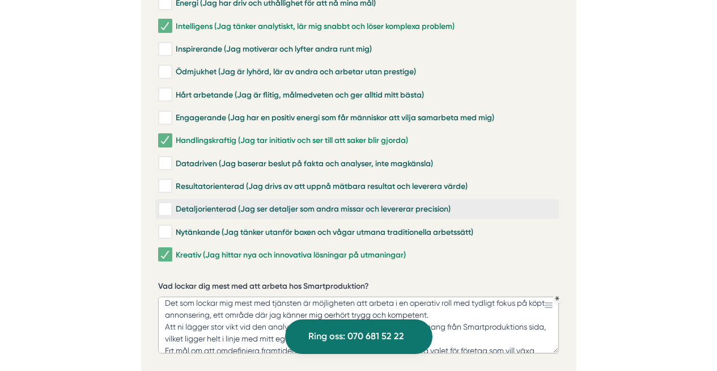
scroll to position [2663, 0]
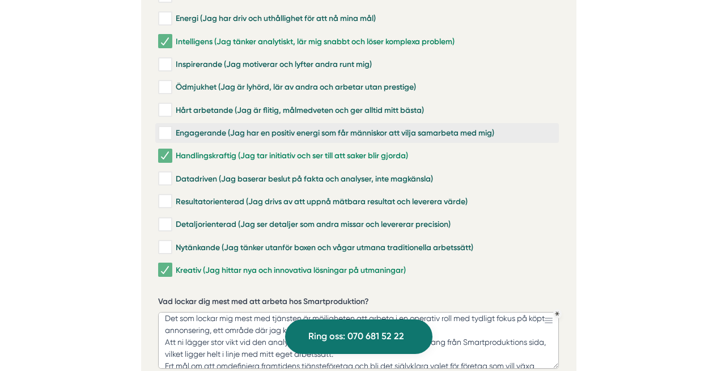
type textarea "Det som lockar mig mest med tjänsten är möjligheten att arbeta i en operativ ro…"
click at [466, 128] on div "Engagerande (Jag har en positiv energi som får människor att vilja samarbeta me…" at bounding box center [357, 133] width 398 height 11
click at [171, 128] on input "Engagerande (Jag har en positiv energi som får människor att vilja samarbeta me…" at bounding box center [164, 133] width 13 height 11
click at [439, 128] on div "Engagerande (Jag har en positiv energi som får människor att vilja samarbeta me…" at bounding box center [357, 133] width 398 height 11
click at [171, 128] on input "Engagerande (Jag har en positiv energi som får människor att vilja samarbeta me…" at bounding box center [164, 133] width 13 height 11
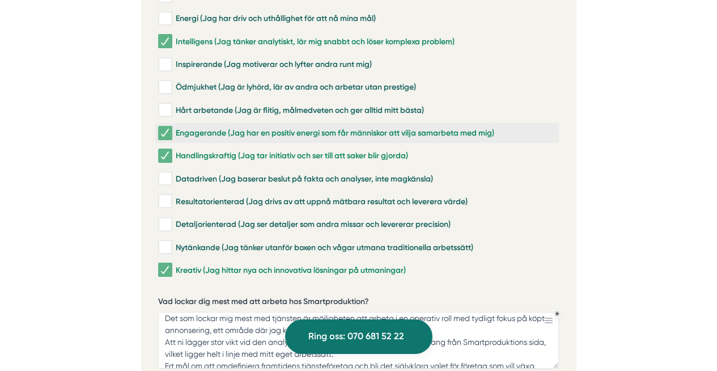
checkbox input "false"
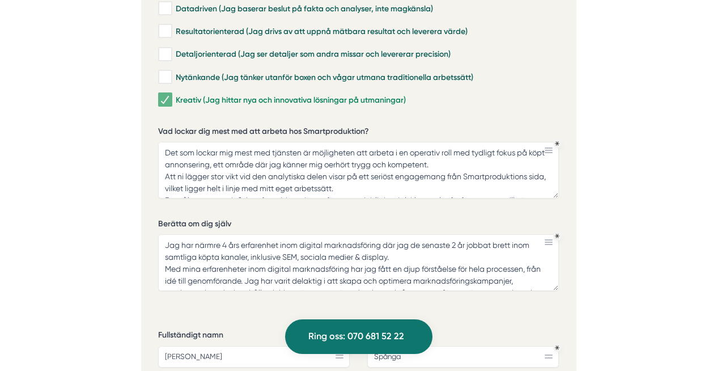
scroll to position [2832, 0]
click at [371, 142] on textarea "Det som lockar mig mest med tjänsten är möjligheten att arbeta i en operativ ro…" at bounding box center [358, 170] width 401 height 57
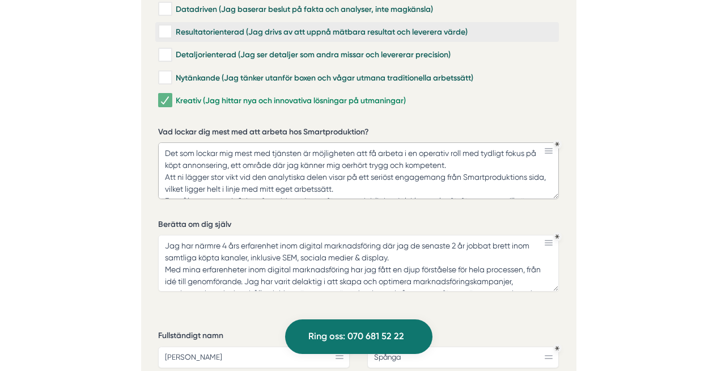
type textarea "Det som lockar mig mest med tjänsten är möjligheten att få arbeta i en operativ…"
click at [403, 173] on textarea "Det som lockar mig mest med tjänsten är möjligheten att få arbeta i en operativ…" at bounding box center [358, 170] width 401 height 57
drag, startPoint x: 164, startPoint y: 137, endPoint x: 469, endPoint y: 147, distance: 305.2
click at [469, 147] on textarea "Det som lockar mig mest med tjänsten är möjligheten att få arbeta i en operativ…" at bounding box center [358, 170] width 401 height 57
click at [334, 176] on textarea "Det som lockar mig mest med tjänsten är möjligheten att få arbeta i en operativ…" at bounding box center [358, 170] width 401 height 57
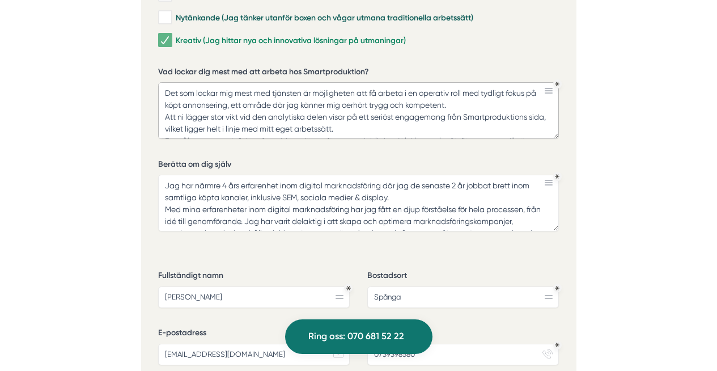
scroll to position [3006, 0]
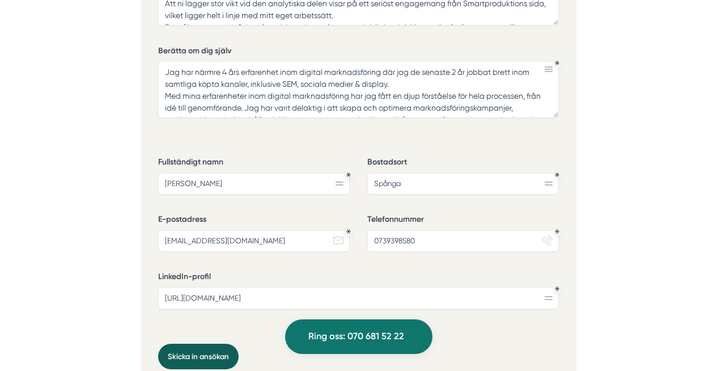
click at [188, 344] on button "Skicka in ansökan" at bounding box center [198, 357] width 81 height 26
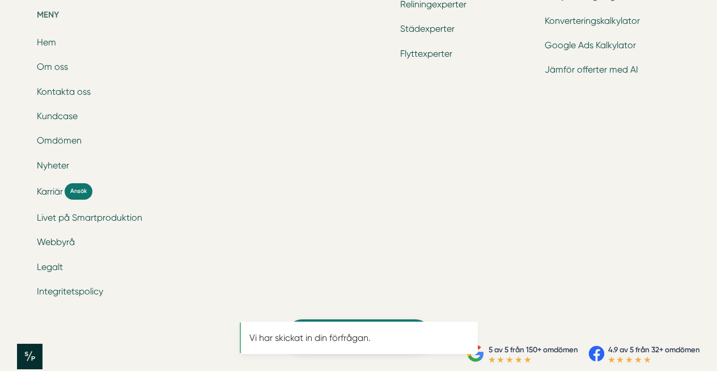
scroll to position [0, 0]
